Goal: Transaction & Acquisition: Purchase product/service

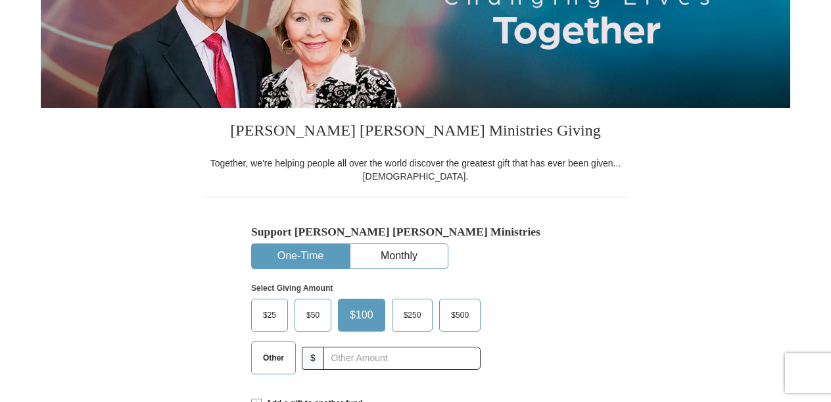
select select "FL"
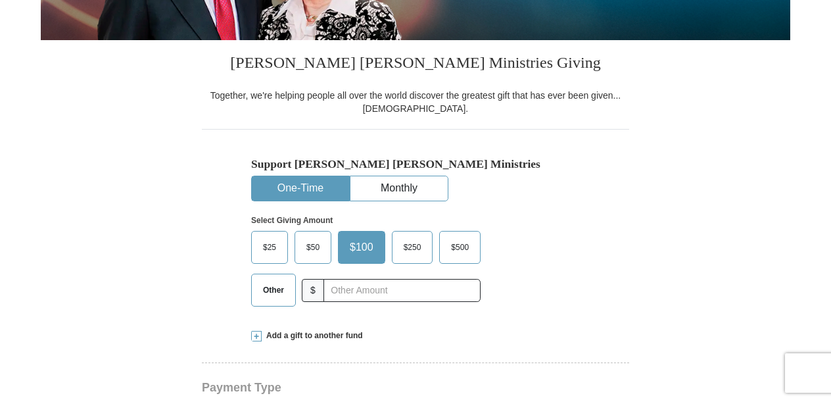
scroll to position [329, 0]
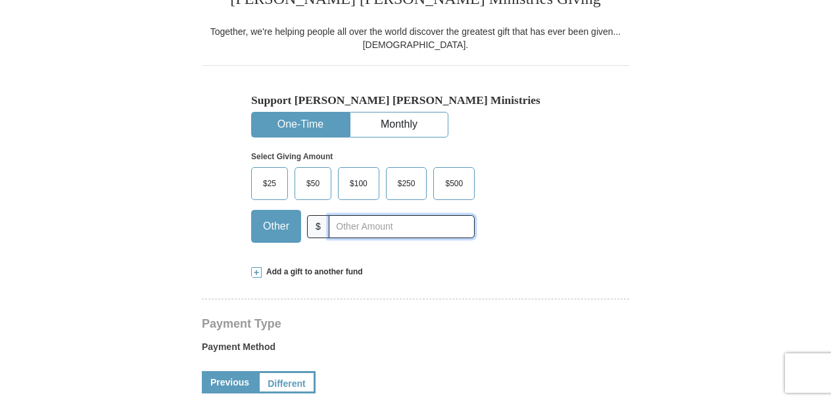
click at [351, 228] on input "text" at bounding box center [402, 226] width 146 height 23
click at [450, 182] on span "$500" at bounding box center [454, 184] width 31 height 20
click at [0, 0] on input "$500" at bounding box center [0, 0] width 0 height 0
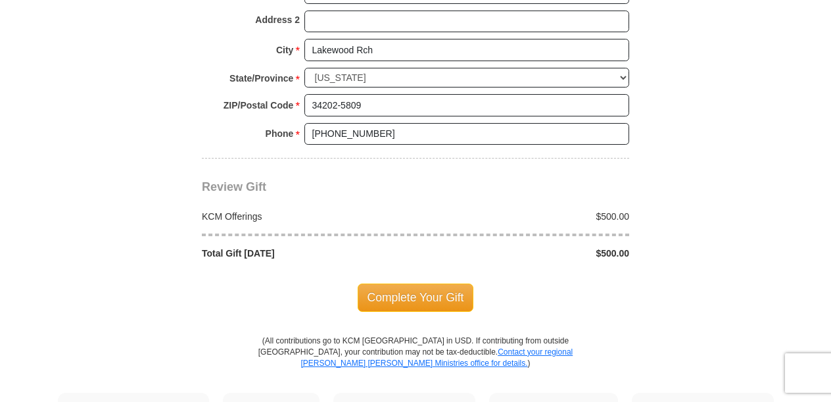
scroll to position [1118, 0]
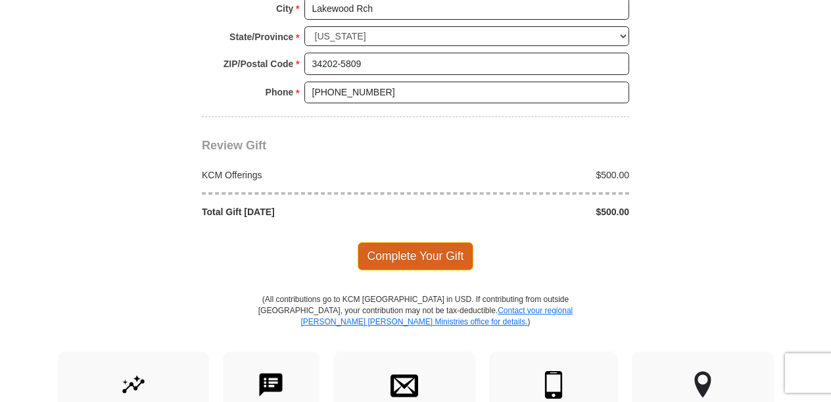
click at [410, 242] on span "Complete Your Gift" at bounding box center [416, 256] width 116 height 28
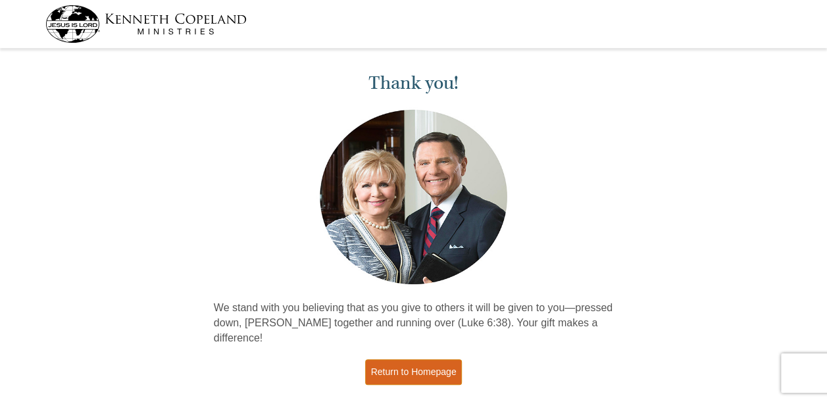
click at [429, 359] on link "Return to Homepage" at bounding box center [413, 372] width 97 height 26
